Goal: Complete application form

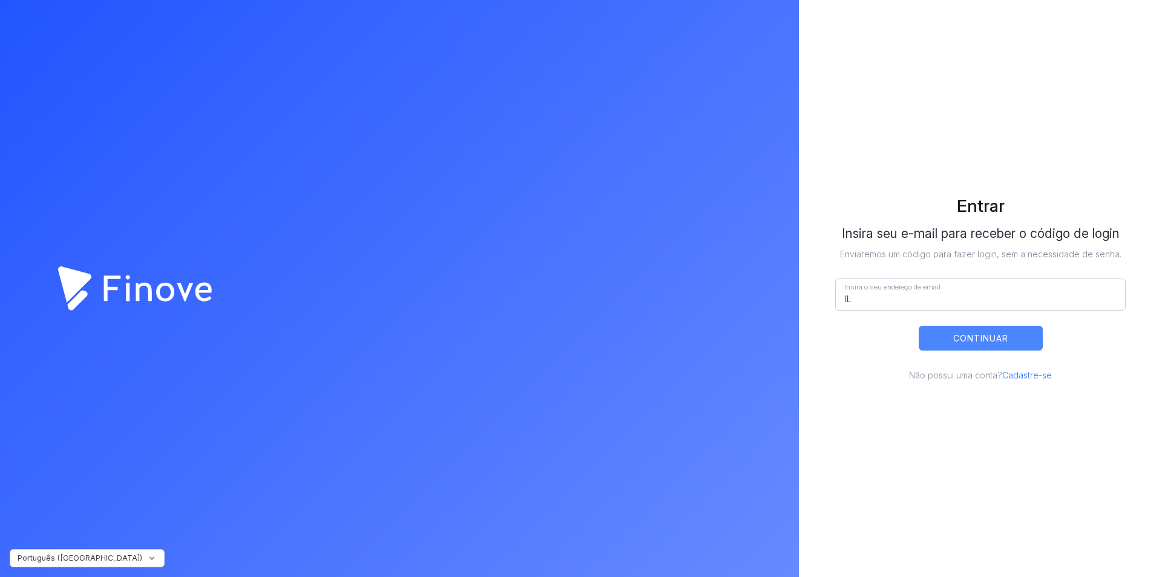
type input "[EMAIL_ADDRESS][DOMAIN_NAME]"
click at [975, 337] on button "CONTINUAR" at bounding box center [981, 338] width 124 height 25
click at [967, 344] on button "CONTINUAR" at bounding box center [981, 338] width 124 height 25
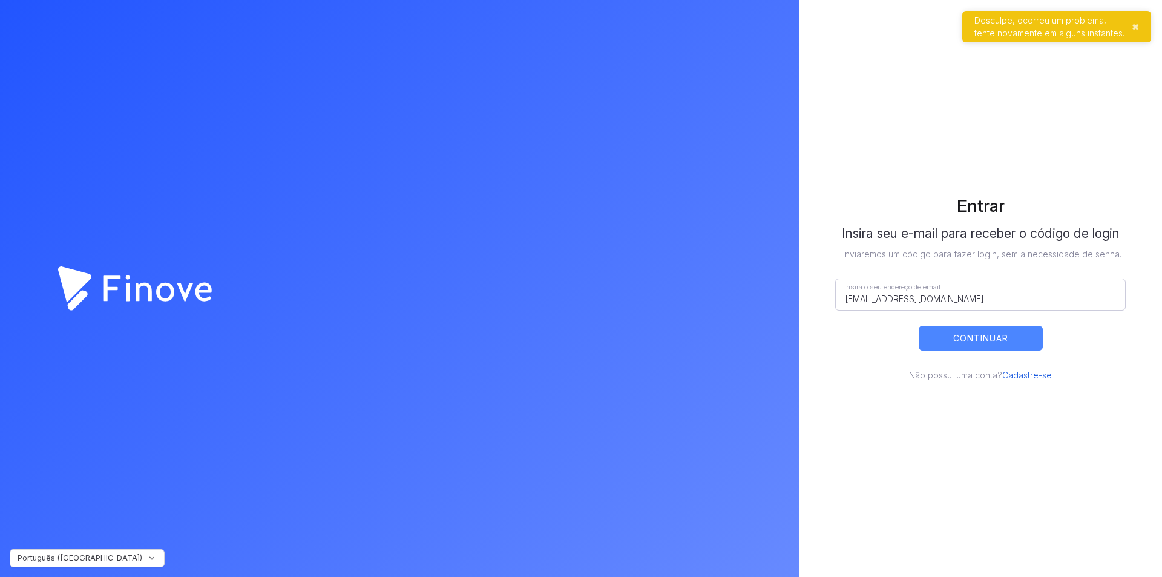
click at [1026, 379] on link "Cadastre-se" at bounding box center [1027, 375] width 50 height 10
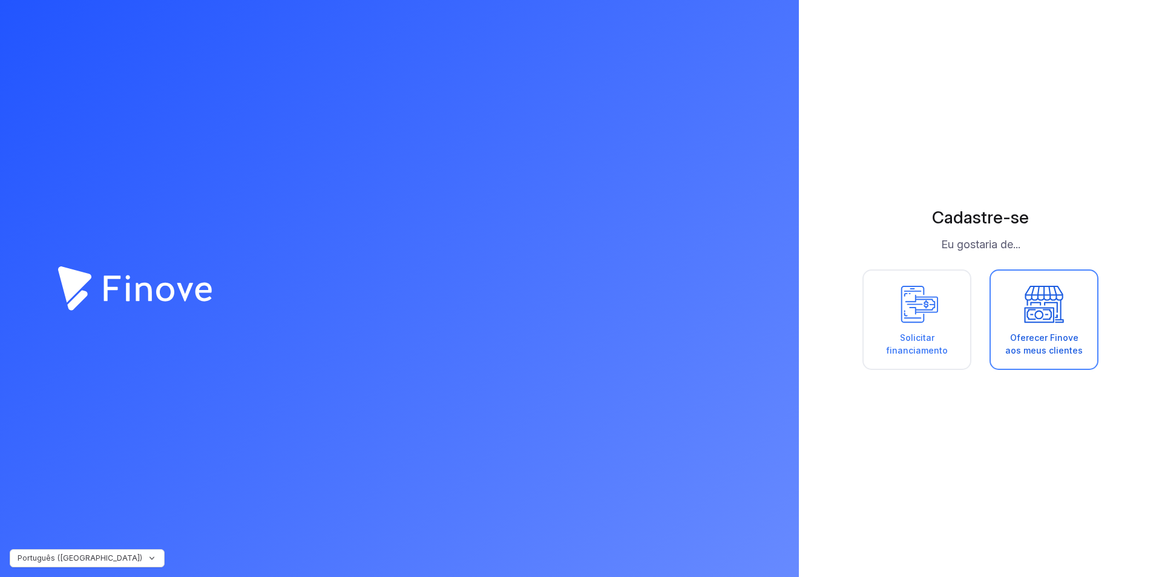
click at [1038, 298] on icon at bounding box center [1044, 304] width 54 height 42
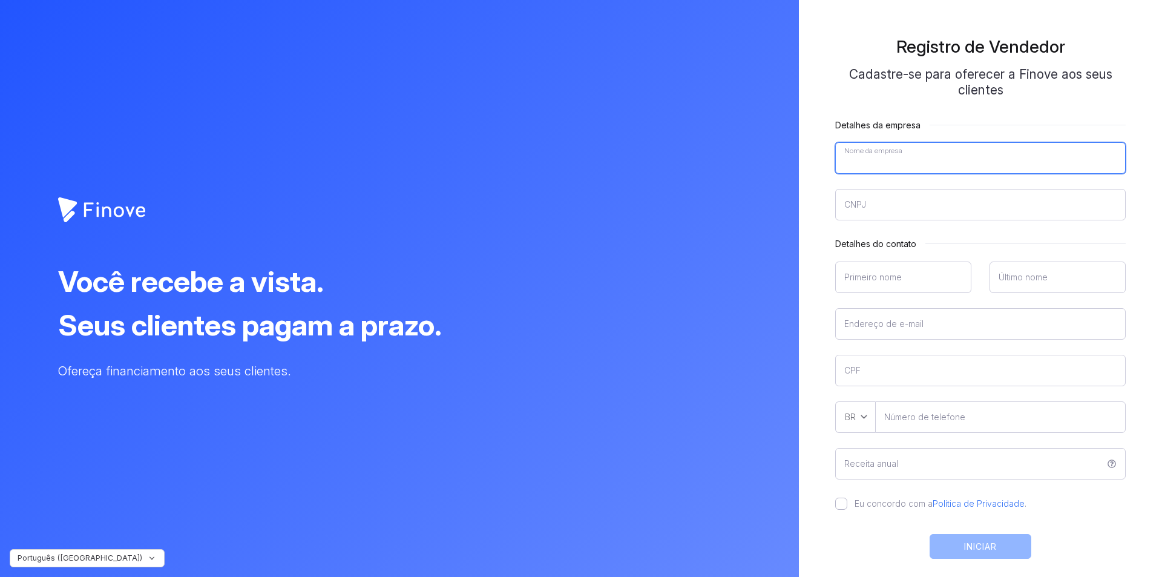
click at [874, 156] on input"] "Nome da empresa" at bounding box center [980, 157] width 291 height 31
type input"] "IMANETTELECOM"
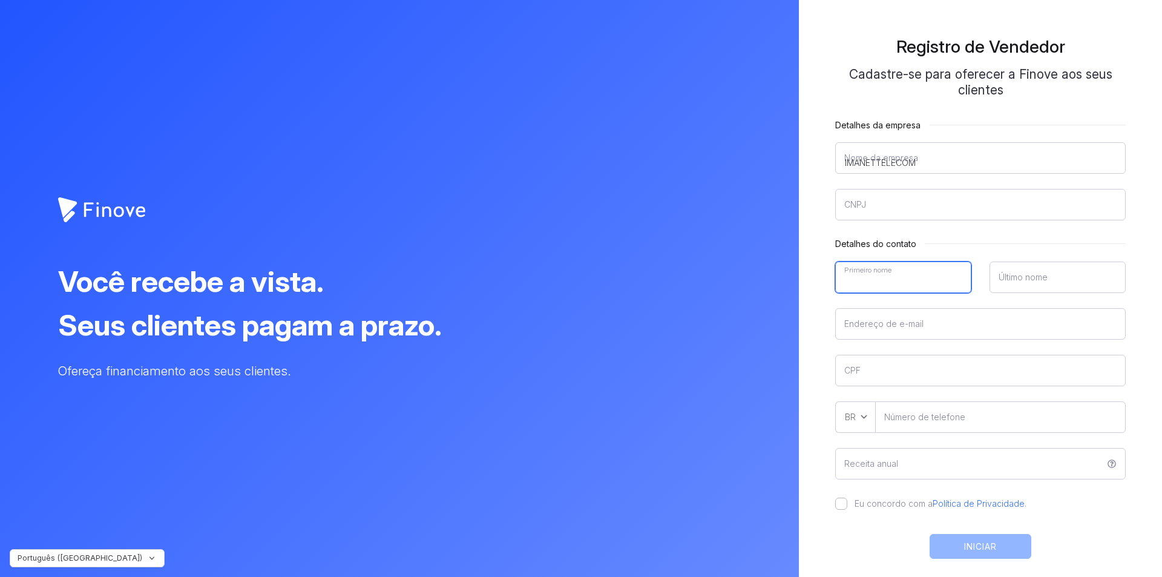
type input"] "ILDERLAN"
type input"] "MORENO"
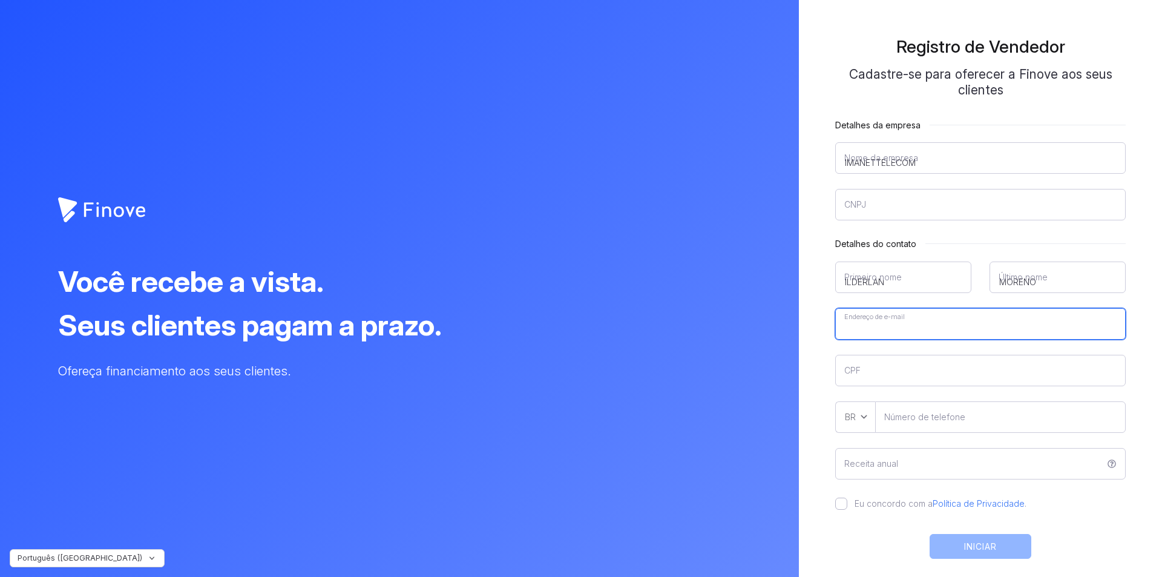
type input"] "[EMAIL_ADDRESS][DOMAIN_NAME]"
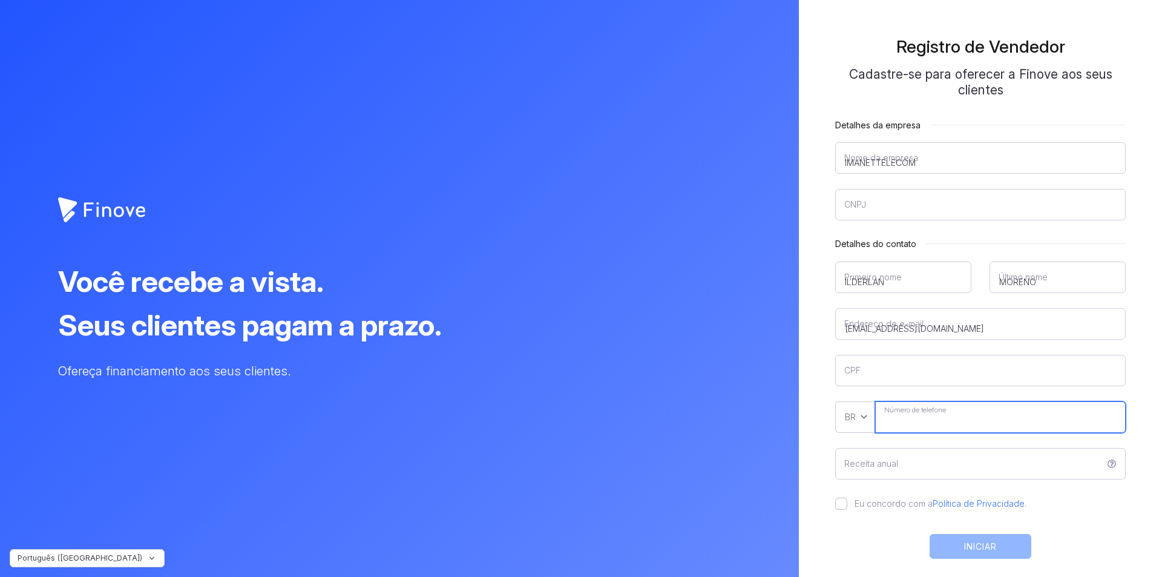
type input"] "[PHONE_NUMBER]"
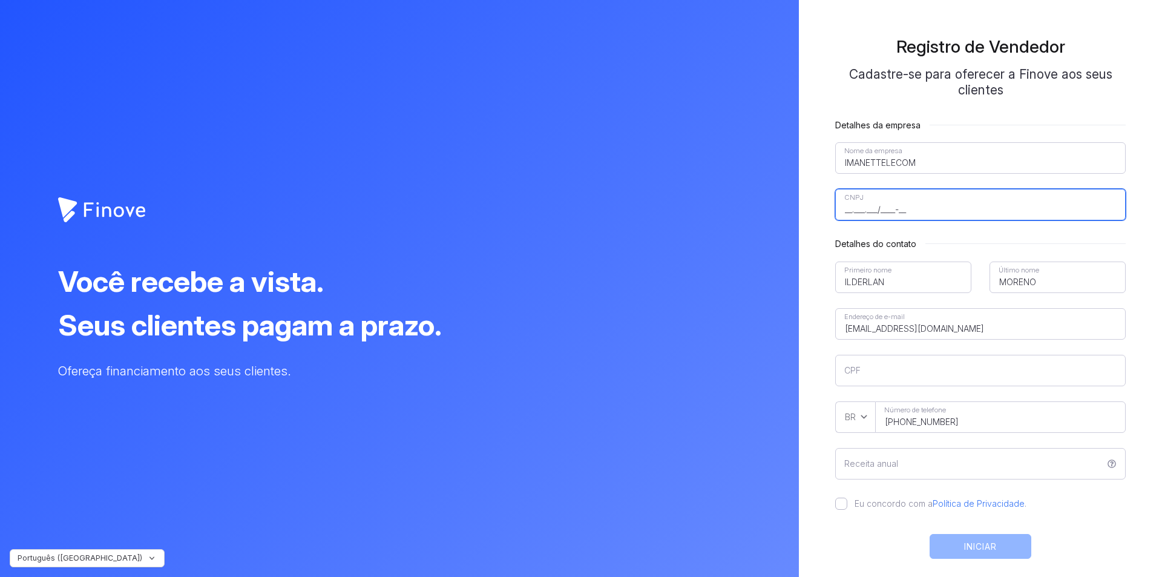
click at [919, 204] on input"] "__.___.___/____-__" at bounding box center [980, 204] width 291 height 31
type input"] "19.718.595/0001-43"
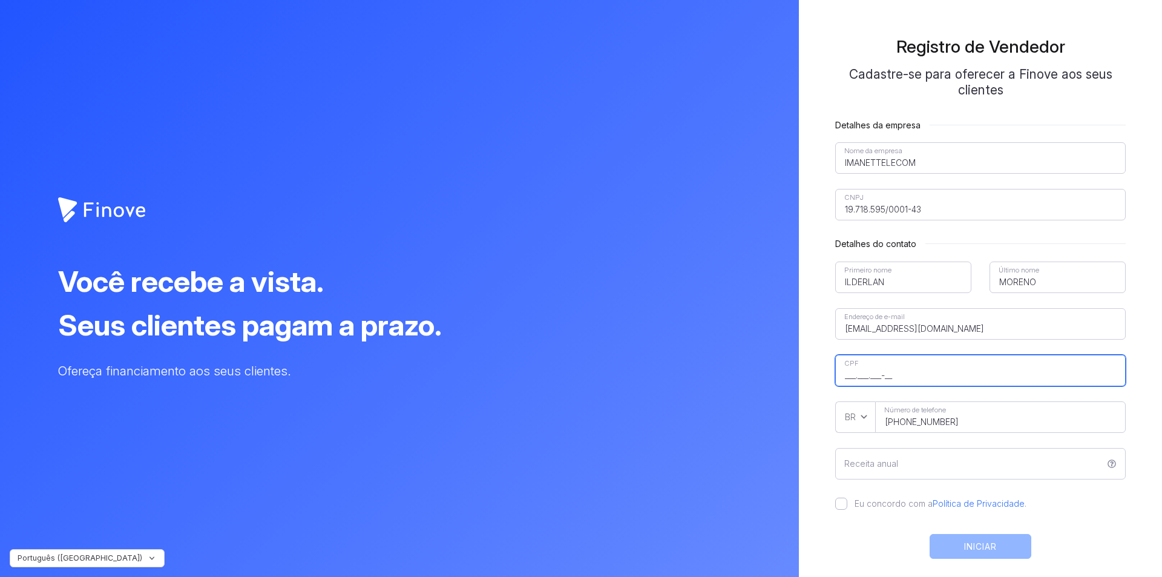
click at [880, 369] on input"] "___.___.___-__" at bounding box center [980, 370] width 291 height 31
type input"] "010.560.683-96"
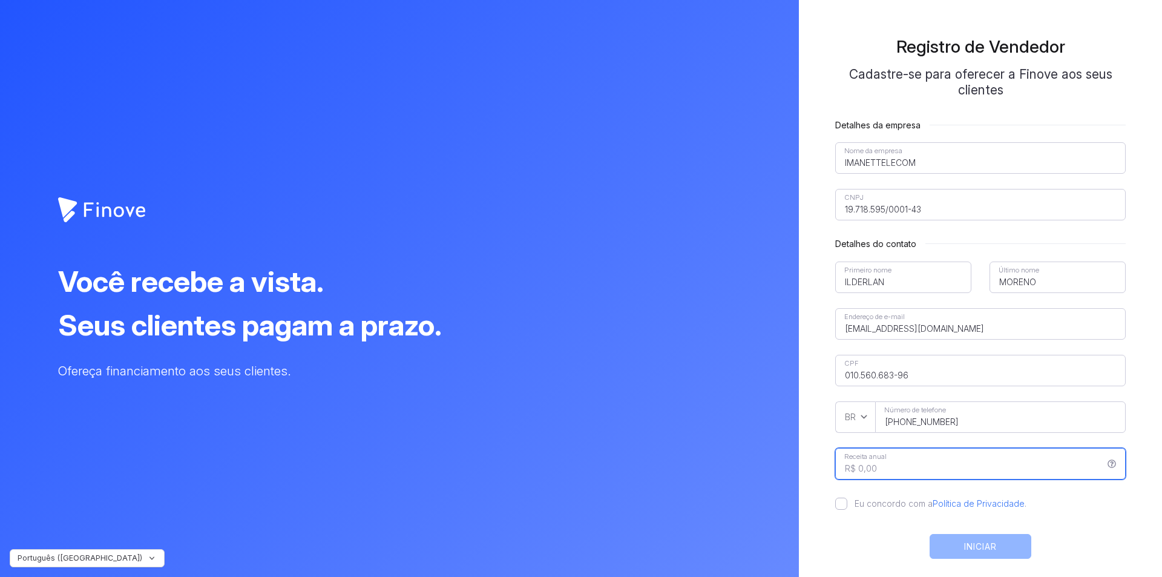
click at [904, 456] on input "Receita anual" at bounding box center [980, 463] width 291 height 31
type input "R$ 200.000,00"
click at [847, 504] on label "Eu concordo com a Política de Privacidade ." at bounding box center [936, 504] width 179 height 12
click at [843, 504] on input "Eu concordo com a Política de Privacidade ." at bounding box center [841, 504] width 12 height 12
checkbox input "true"
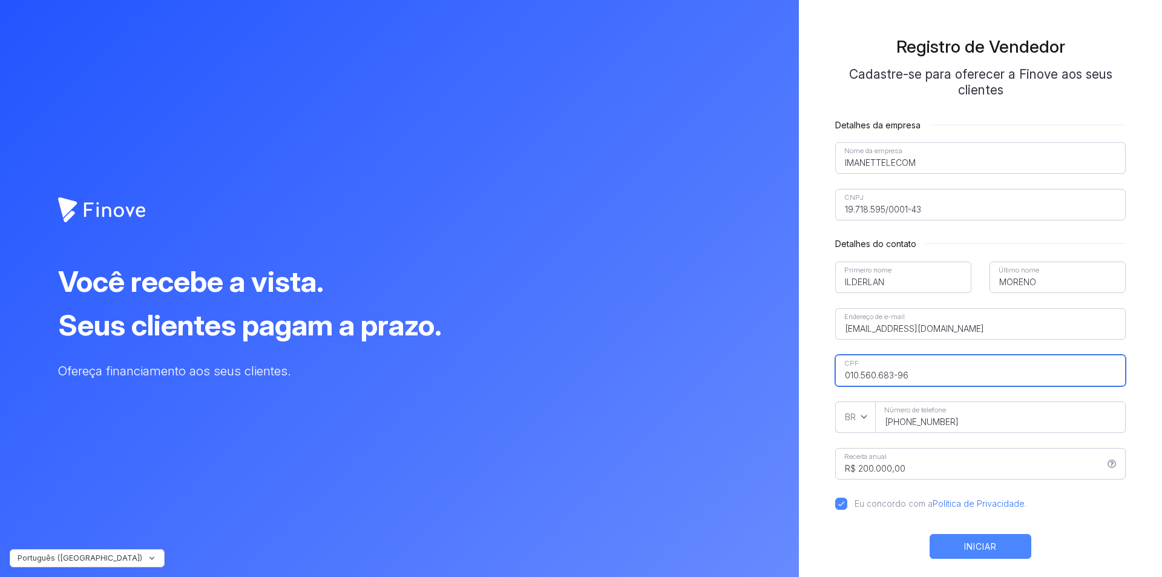
drag, startPoint x: 928, startPoint y: 375, endPoint x: 833, endPoint y: 376, distance: 95.0
click at [833, 376] on div "Registro de Vendedor Cadastre-se para oferecer a Finove aos seus clientes Detal…" at bounding box center [980, 313] width 327 height 590
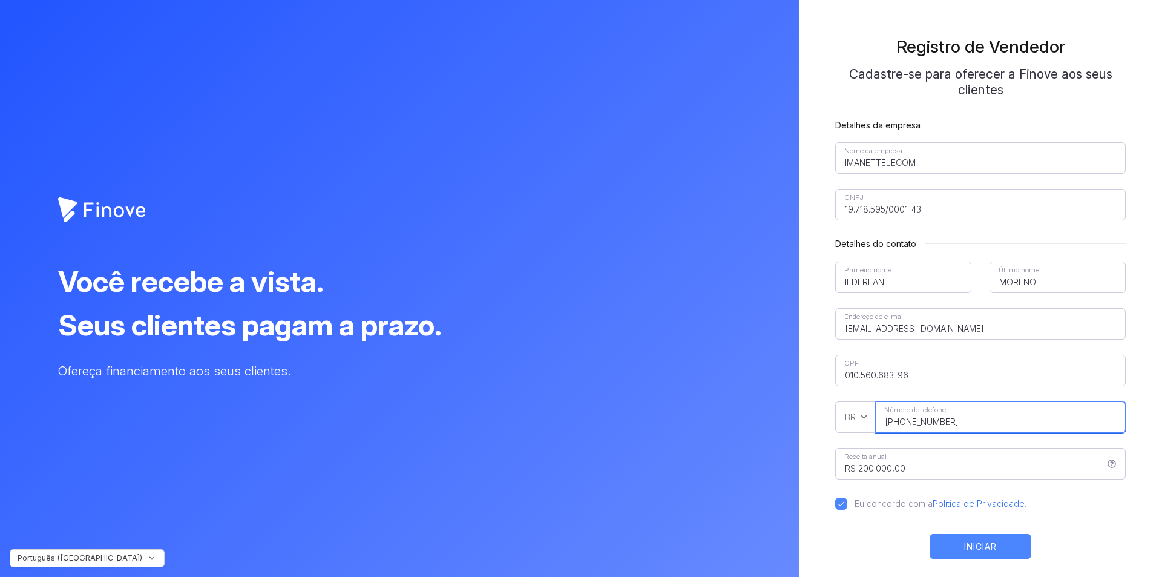
click at [996, 419] on input"] "[PHONE_NUMBER]" at bounding box center [1000, 416] width 251 height 31
click at [968, 548] on button "INICIAR" at bounding box center [981, 546] width 102 height 25
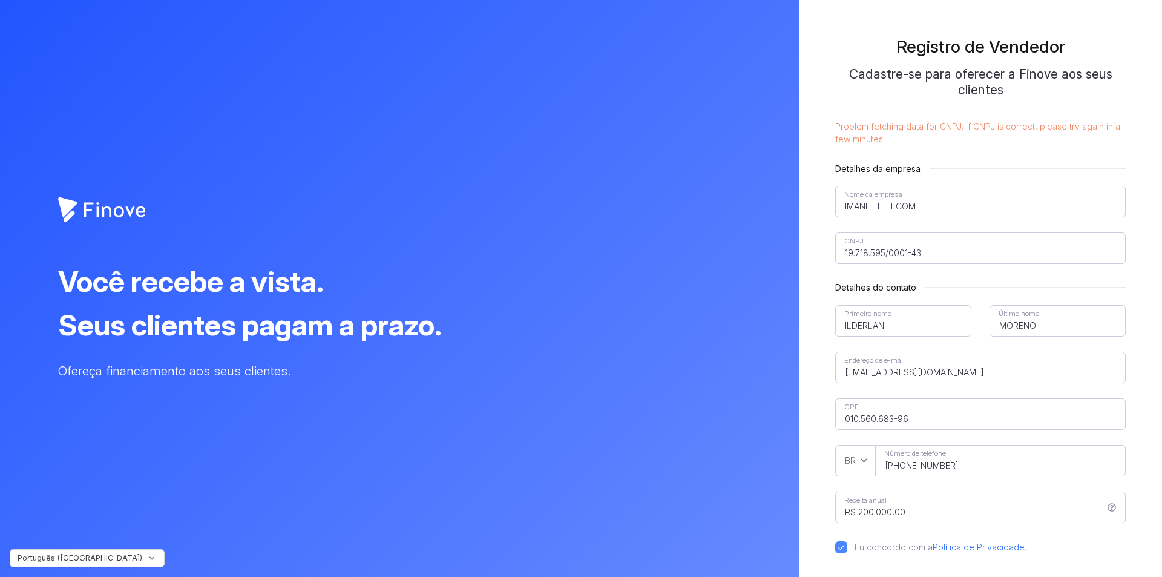
scroll to position [93, 0]
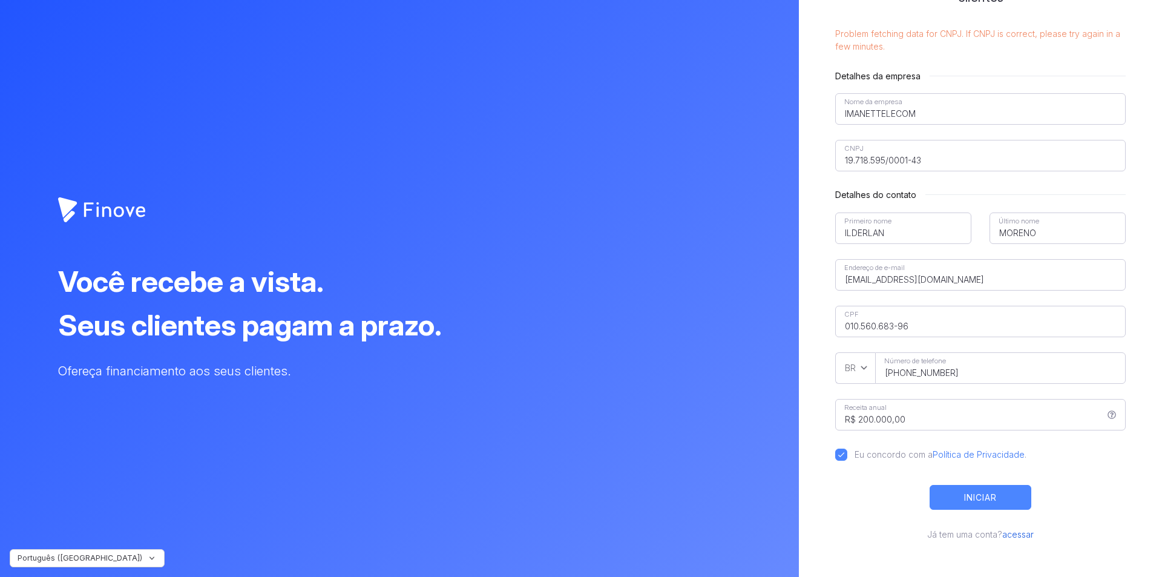
click at [1021, 536] on link "acessar" at bounding box center [1017, 534] width 31 height 10
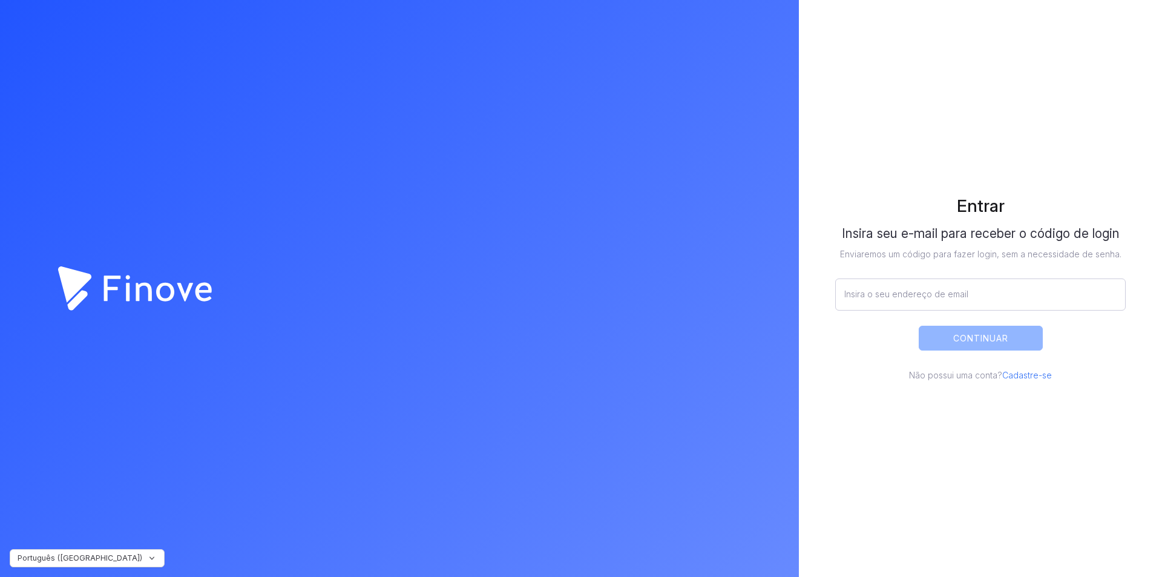
click at [1018, 365] on div "Insira seu e-mail para receber o código de login Enviaremos um código para faze…" at bounding box center [980, 304] width 291 height 156
click at [1022, 375] on link "Cadastre-se" at bounding box center [1027, 375] width 50 height 10
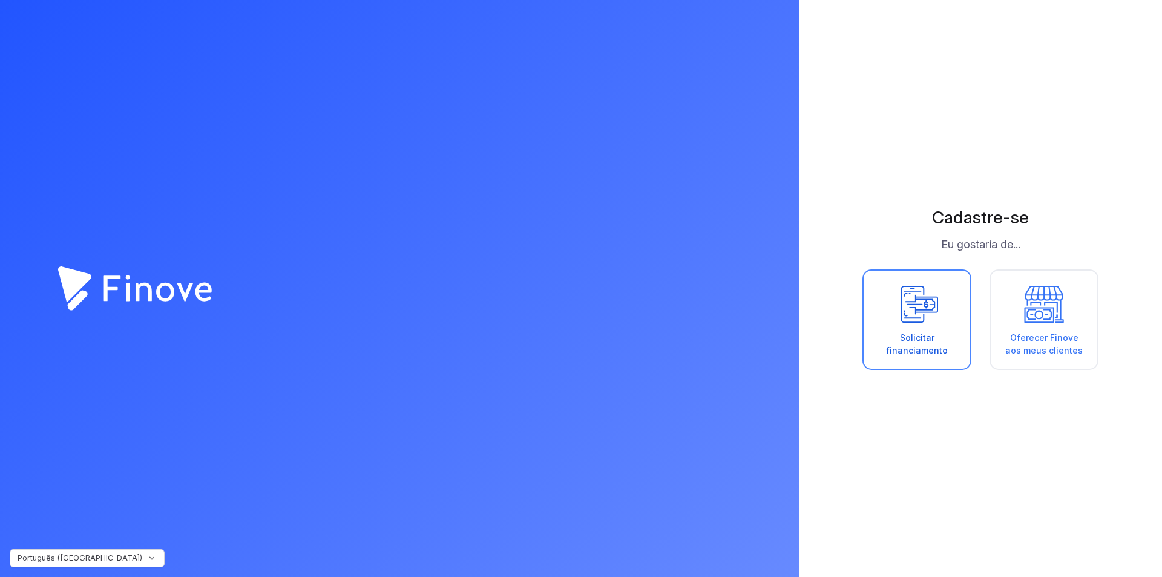
click at [904, 328] on link "Solicitar financiamento" at bounding box center [917, 319] width 109 height 100
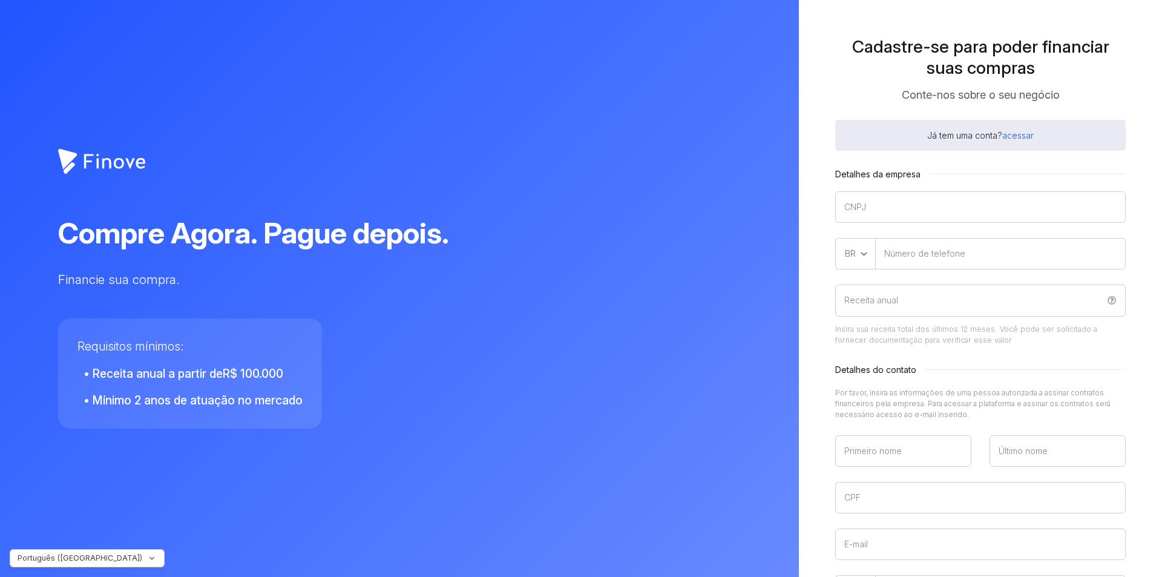
click at [1006, 135] on link "acessar" at bounding box center [1017, 135] width 31 height 10
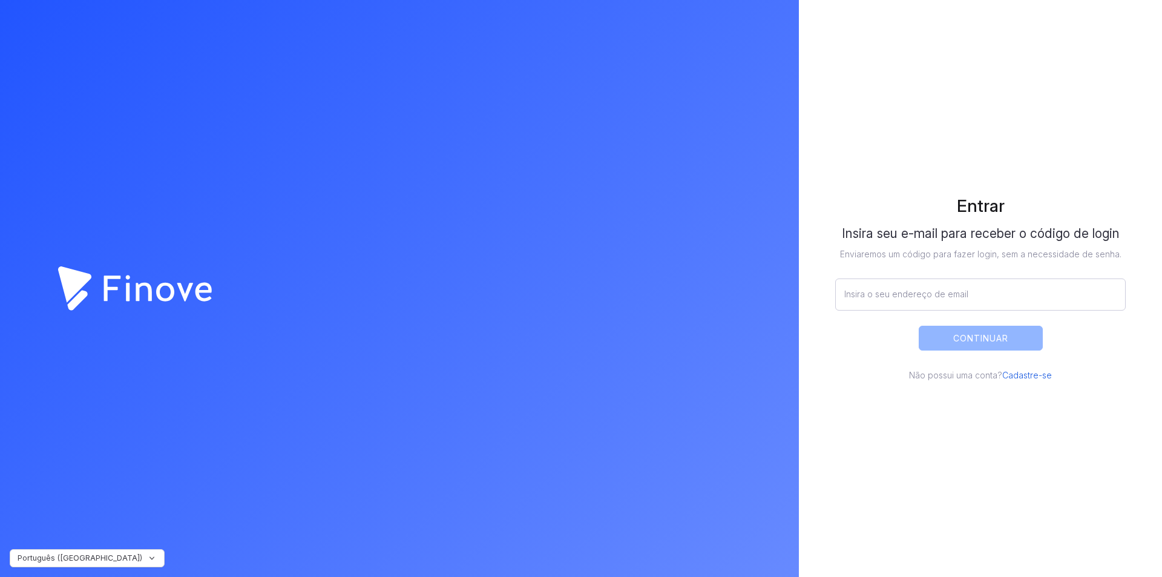
click at [1022, 373] on link "Cadastre-se" at bounding box center [1027, 375] width 50 height 10
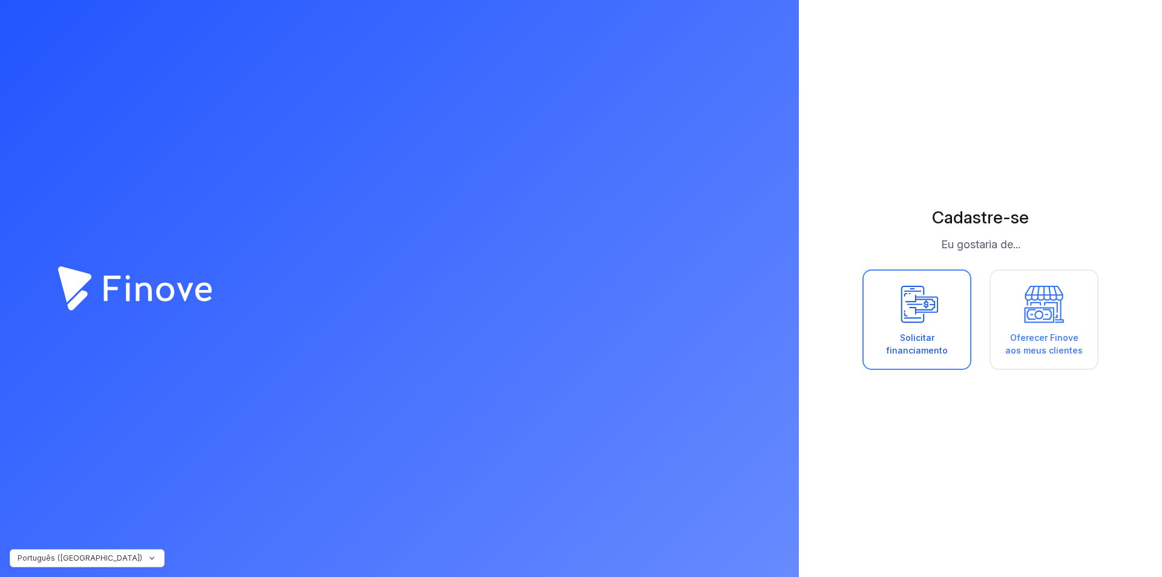
click at [928, 352] on div "Solicitar financiamento" at bounding box center [917, 343] width 82 height 25
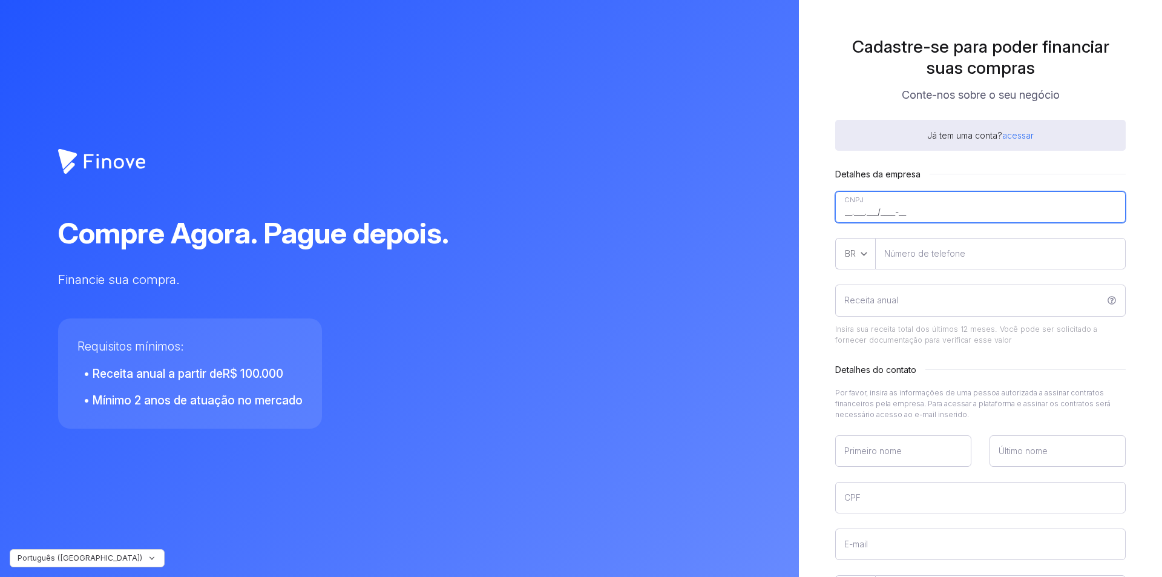
click at [872, 210] on input"] "__.___.___/____-__" at bounding box center [980, 206] width 291 height 31
type input"] "47.280.328/0001-72"
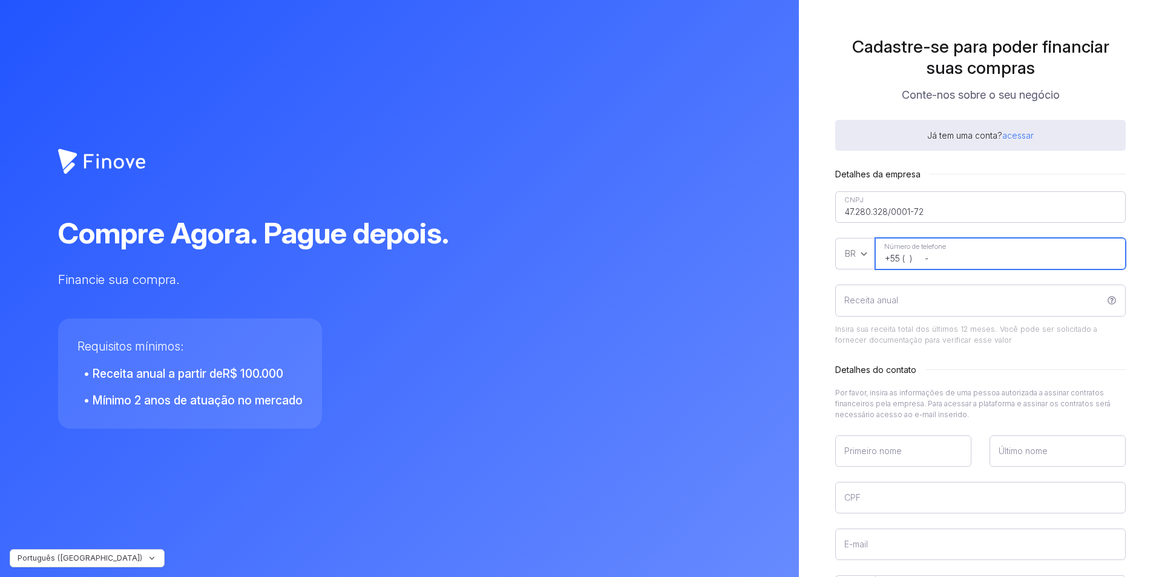
click at [935, 263] on input "+55 ( ) -" at bounding box center [1000, 253] width 251 height 31
type input "[PHONE_NUMBER]"
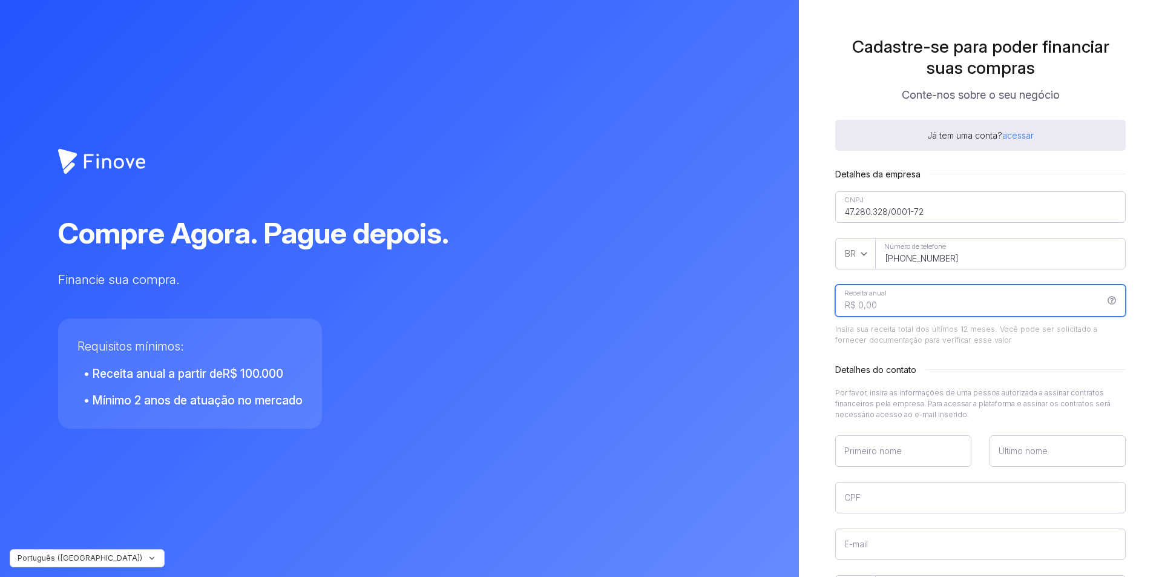
click at [890, 310] on input "Receita anual" at bounding box center [980, 299] width 291 height 31
type input "R$ 0,01"
type input "R$ 100.000,00"
